Goal: Task Accomplishment & Management: Use online tool/utility

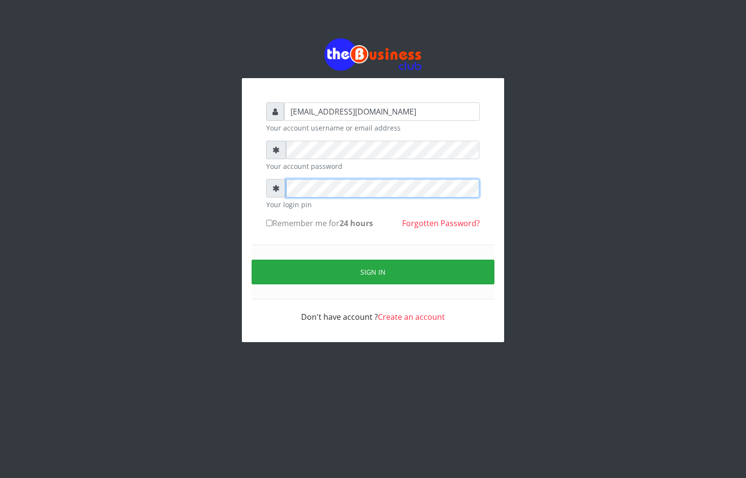
click at [217, 198] on div "alfredglad1111@gmail.com Your account username or email address Your account pa…" at bounding box center [372, 190] width 553 height 381
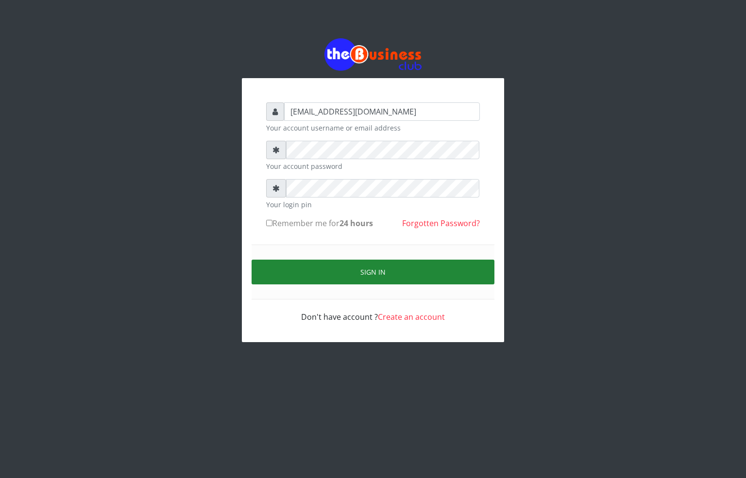
click at [332, 277] on button "Sign in" at bounding box center [372, 272] width 243 height 25
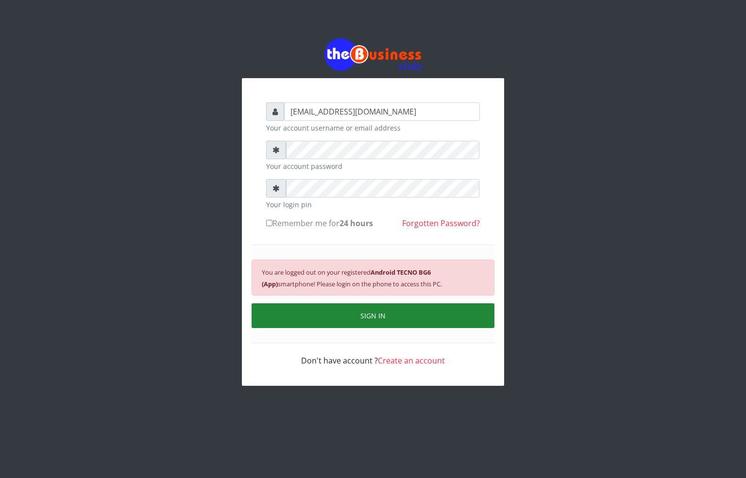
click at [301, 325] on button "SIGN IN" at bounding box center [372, 315] width 243 height 25
click at [360, 312] on button "SIGN IN" at bounding box center [372, 315] width 243 height 25
click at [360, 310] on button "SIGN IN" at bounding box center [372, 315] width 243 height 25
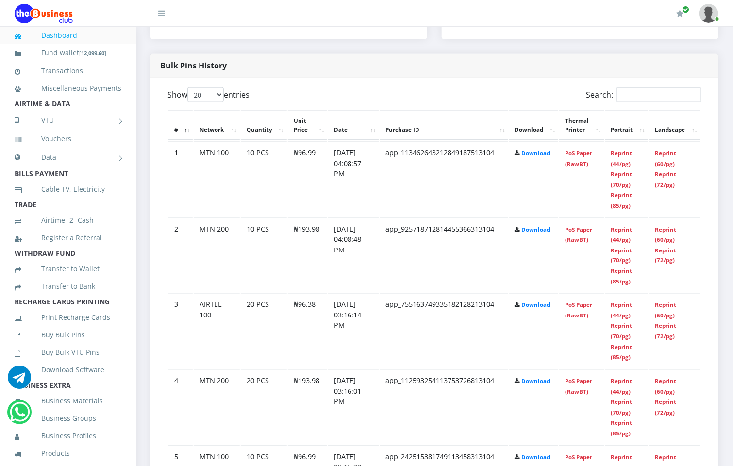
scroll to position [510, 0]
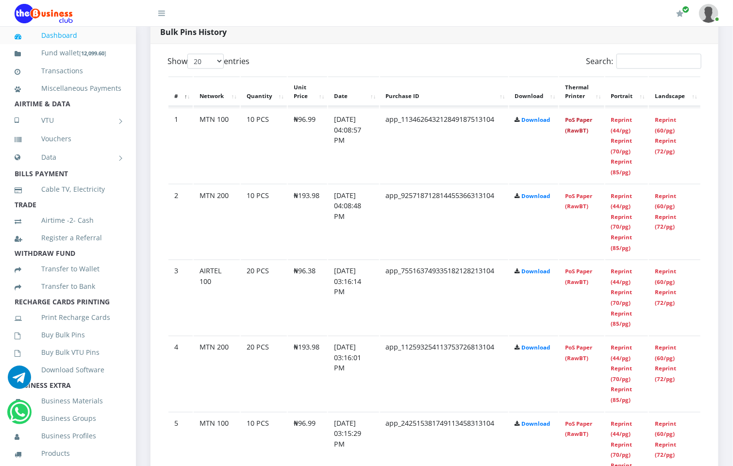
click at [592, 116] on link "PoS Paper (RawBT)" at bounding box center [578, 125] width 27 height 18
click at [583, 117] on td "PoS Paper (RawBT)" at bounding box center [581, 145] width 45 height 75
click at [587, 117] on td "PoS Paper (RawBT)" at bounding box center [581, 145] width 45 height 75
click at [587, 121] on link "PoS Paper (RawBT)" at bounding box center [578, 125] width 27 height 18
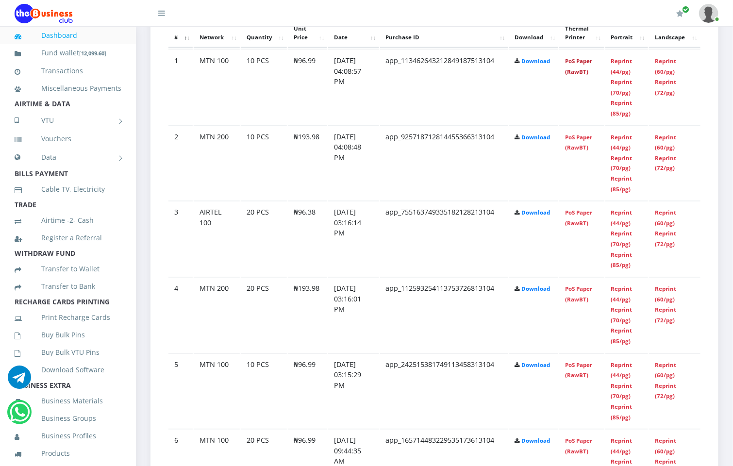
scroll to position [583, 0]
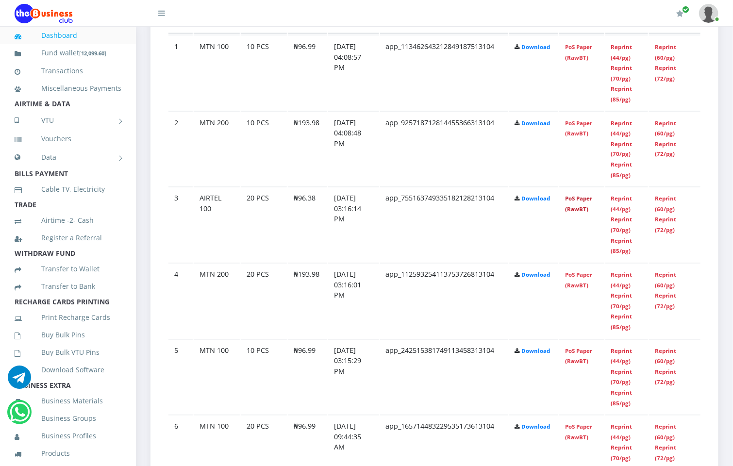
click at [586, 199] on link "PoS Paper (RawBT)" at bounding box center [578, 204] width 27 height 18
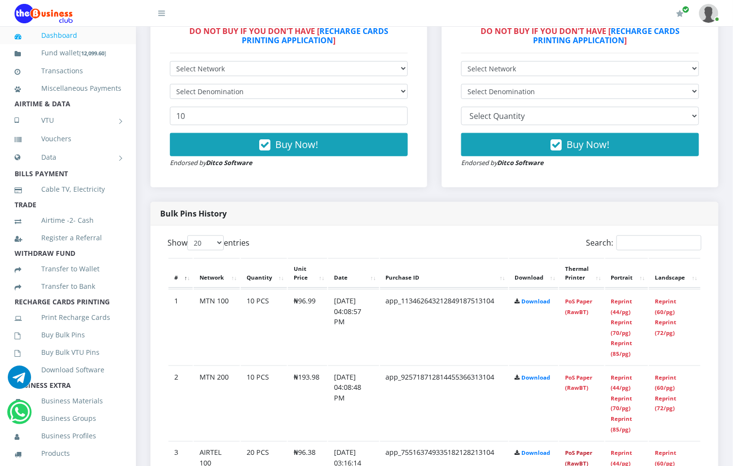
scroll to position [364, 0]
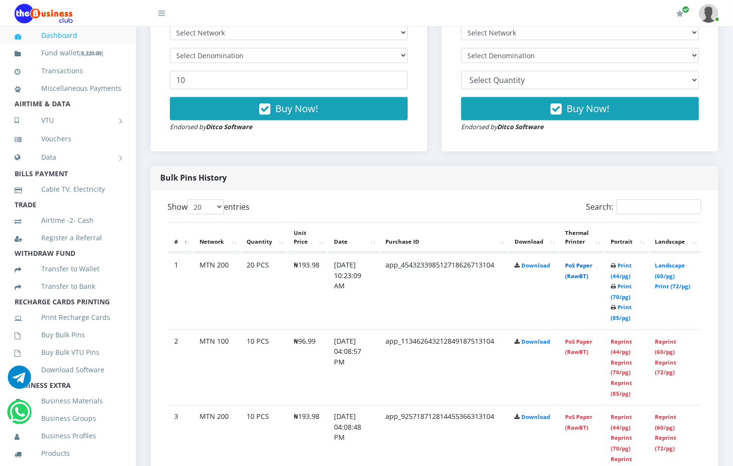
click at [580, 268] on link "PoS Paper (RawBT)" at bounding box center [578, 271] width 27 height 18
